Goal: Navigation & Orientation: Find specific page/section

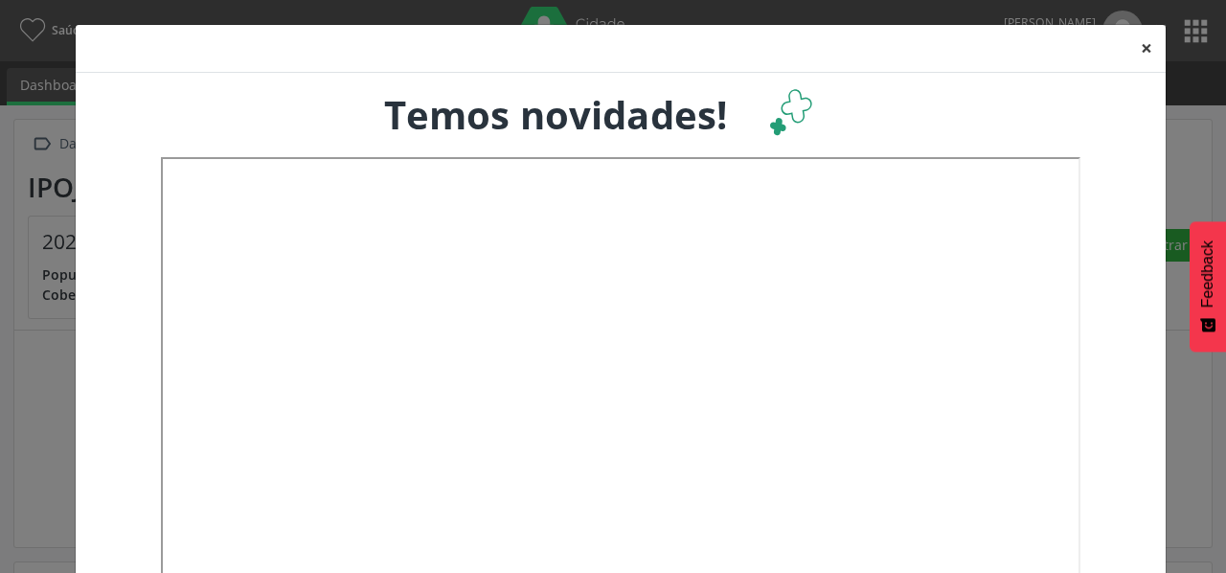
click at [1136, 44] on button "×" at bounding box center [1146, 48] width 38 height 47
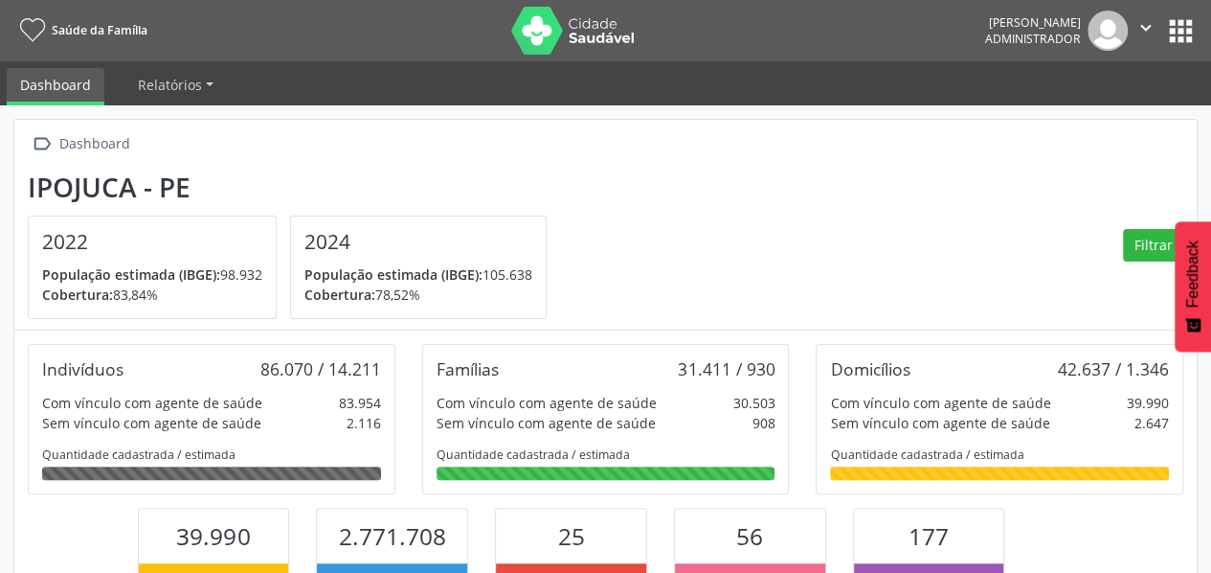
click at [1188, 26] on button "apps" at bounding box center [1181, 31] width 34 height 34
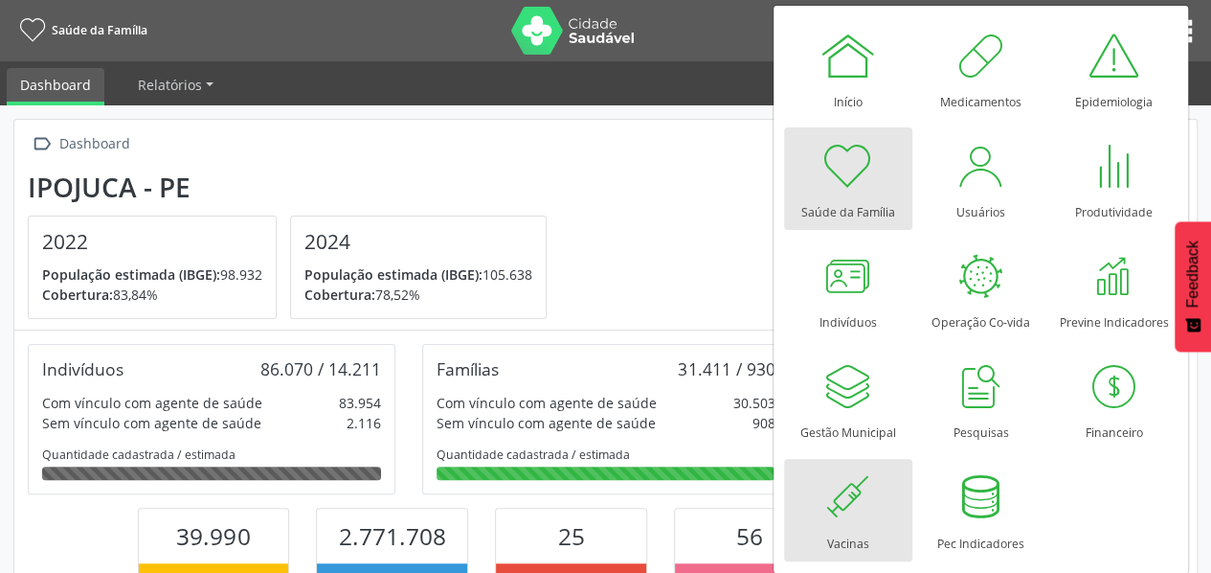
click at [854, 482] on div at bounding box center [848, 496] width 57 height 57
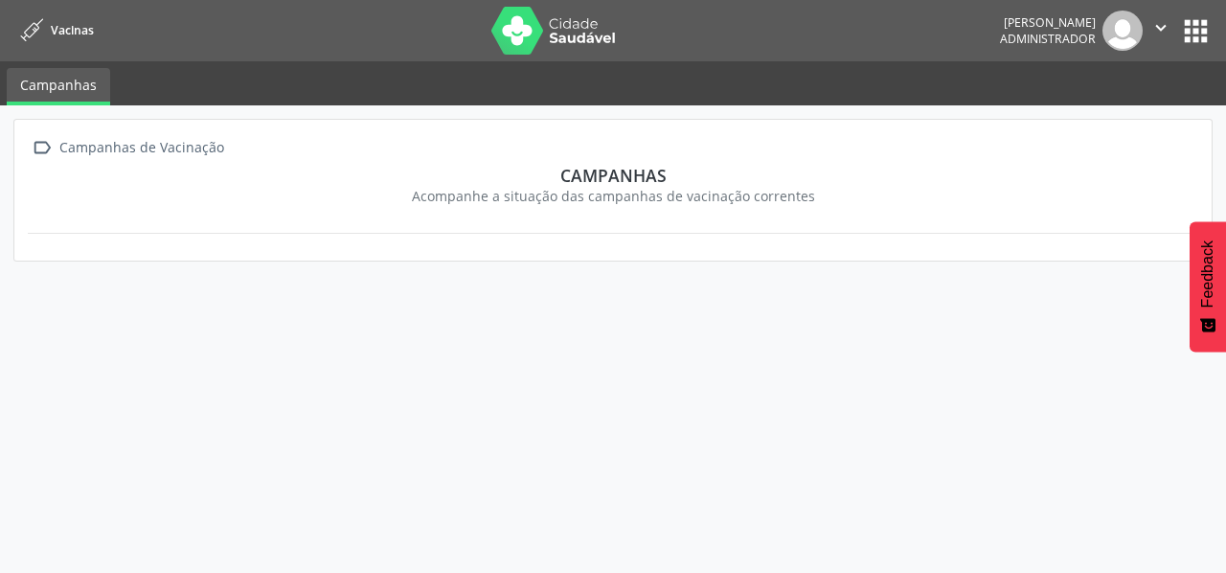
click at [1199, 24] on button "apps" at bounding box center [1196, 31] width 34 height 34
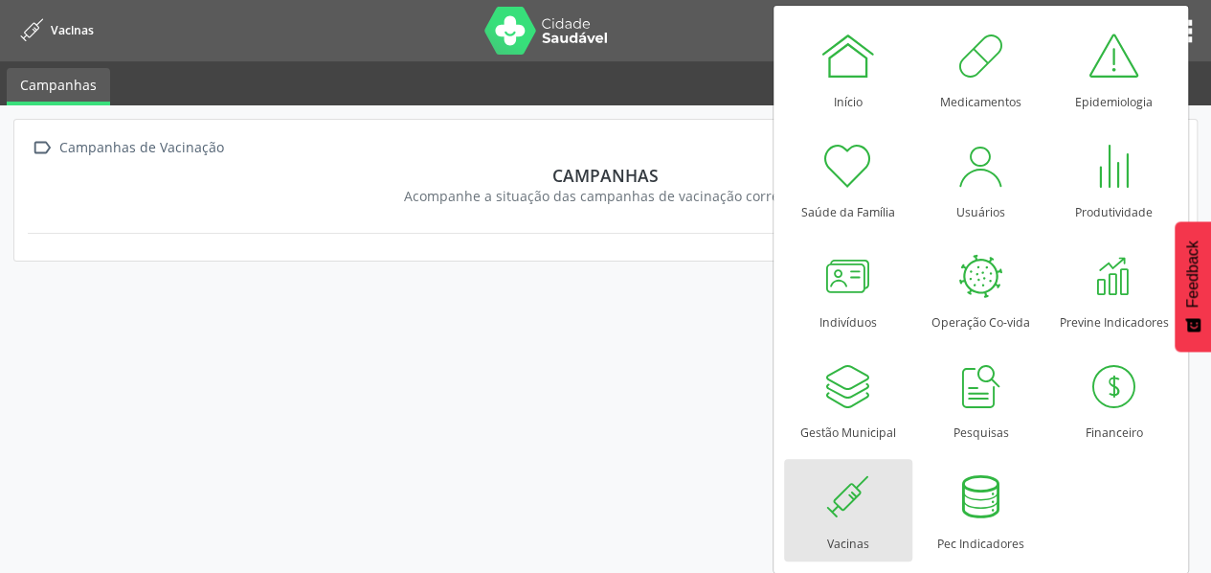
click at [845, 513] on div at bounding box center [848, 496] width 57 height 57
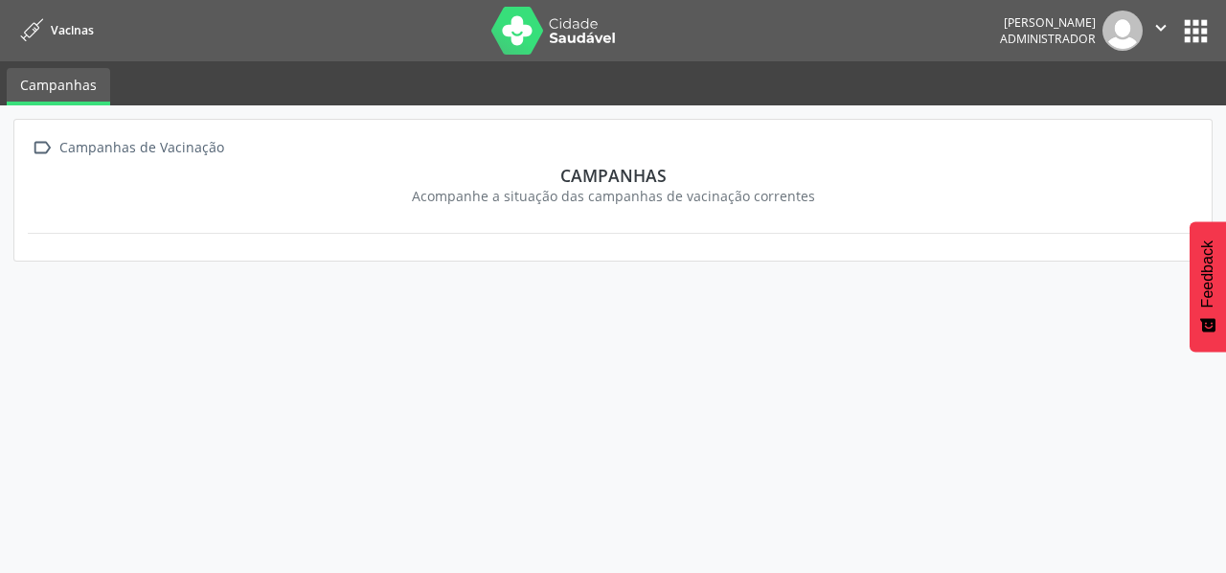
click at [1200, 23] on button "apps" at bounding box center [1196, 31] width 34 height 34
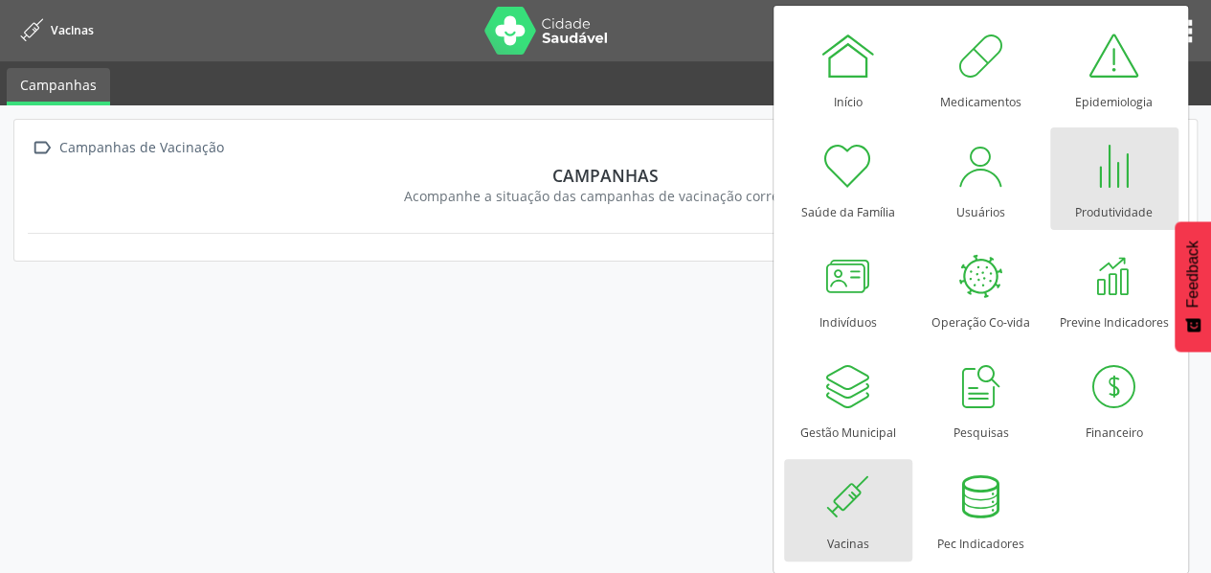
click at [1116, 192] on div at bounding box center [1114, 165] width 57 height 57
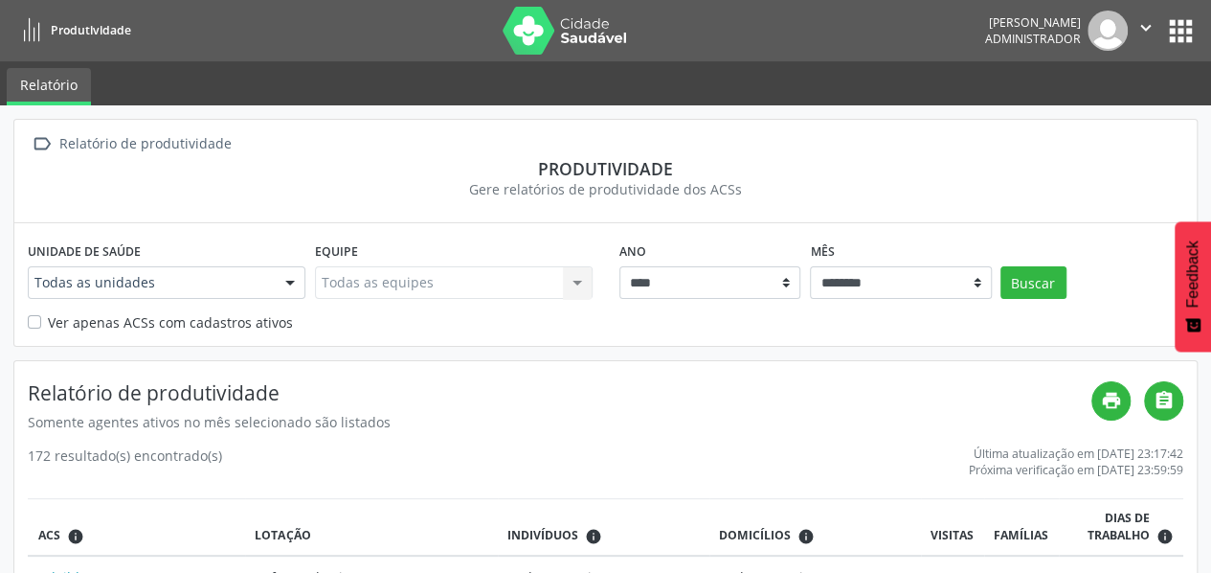
click at [1182, 24] on button "apps" at bounding box center [1181, 31] width 34 height 34
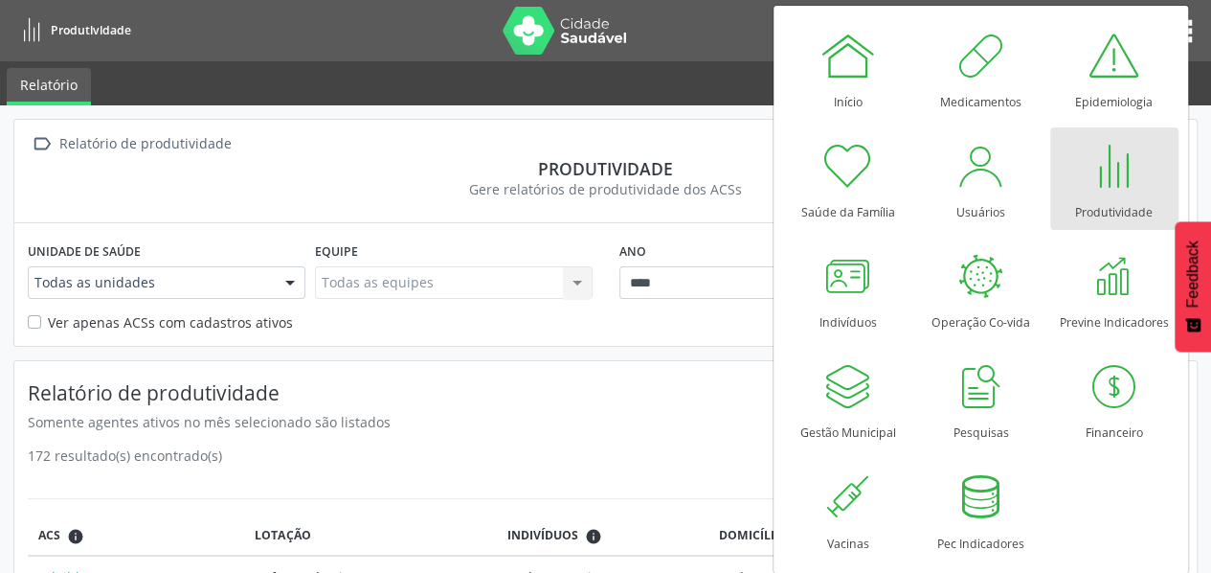
click at [664, 39] on nav "Produtividade Rosana Amaral Montarroios Administrador  Configurações Sair apps" at bounding box center [605, 30] width 1211 height 61
